Goal: Task Accomplishment & Management: Manage account settings

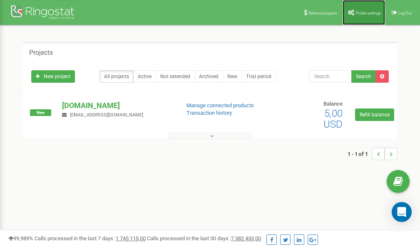
click at [362, 16] on link "Profile settings" at bounding box center [363, 12] width 42 height 25
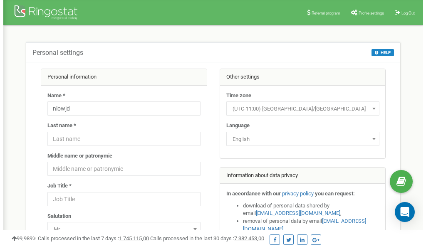
scroll to position [42, 0]
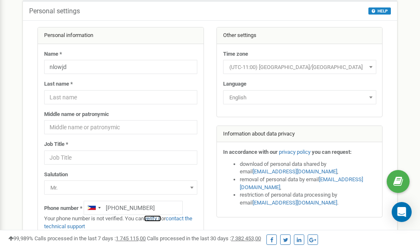
click at [155, 219] on link "verify it" at bounding box center [152, 219] width 17 height 6
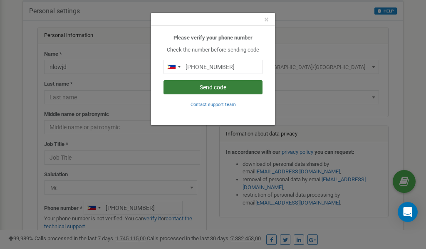
click at [217, 88] on button "Send code" at bounding box center [213, 87] width 99 height 14
